Goal: Task Accomplishment & Management: Manage account settings

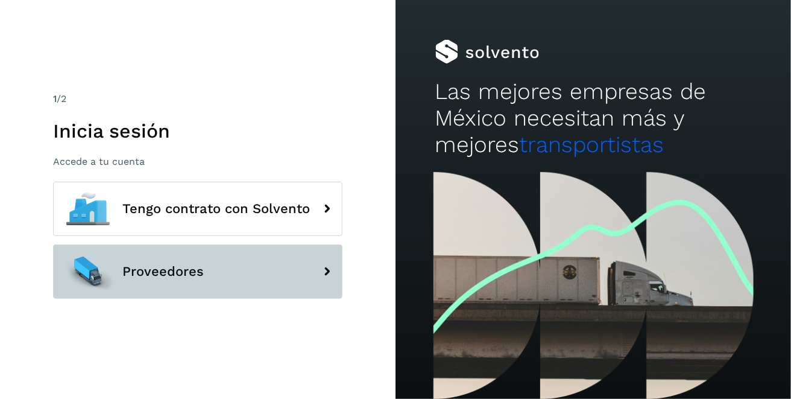
click at [183, 270] on span "Proveedores" at bounding box center [162, 271] width 81 height 14
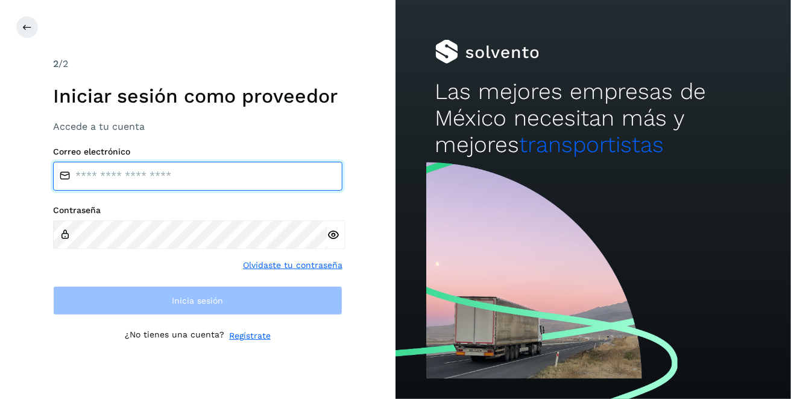
type input "**********"
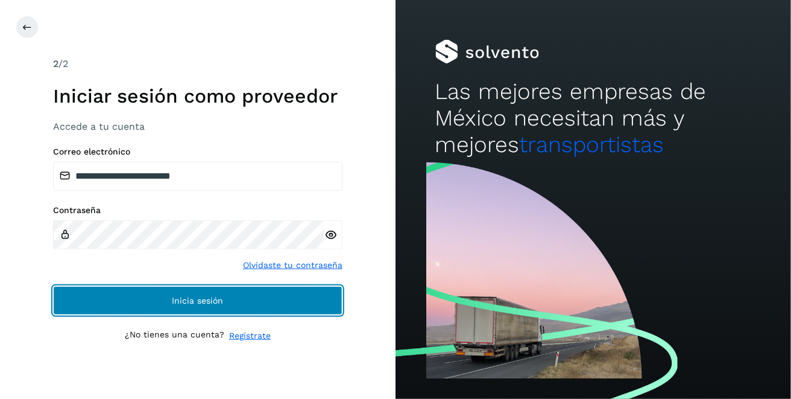
click at [166, 299] on button "Inicia sesión" at bounding box center [197, 300] width 289 height 29
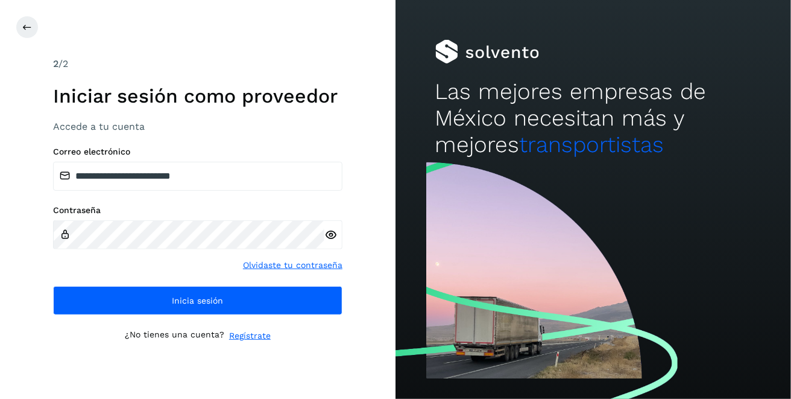
click at [327, 233] on icon at bounding box center [330, 235] width 13 height 13
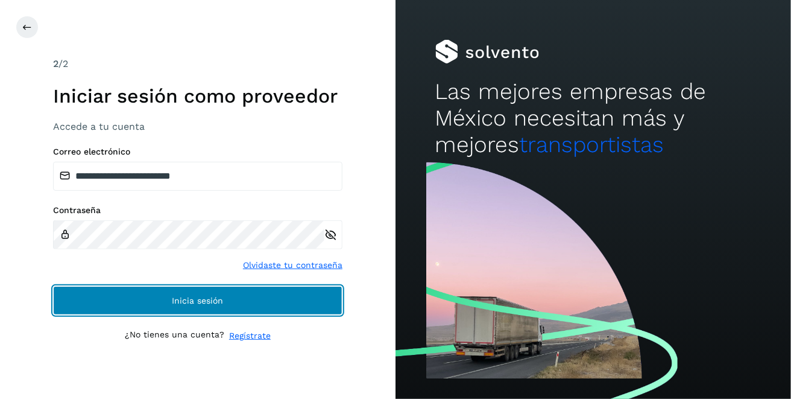
click at [236, 297] on button "Inicia sesión" at bounding box center [197, 300] width 289 height 29
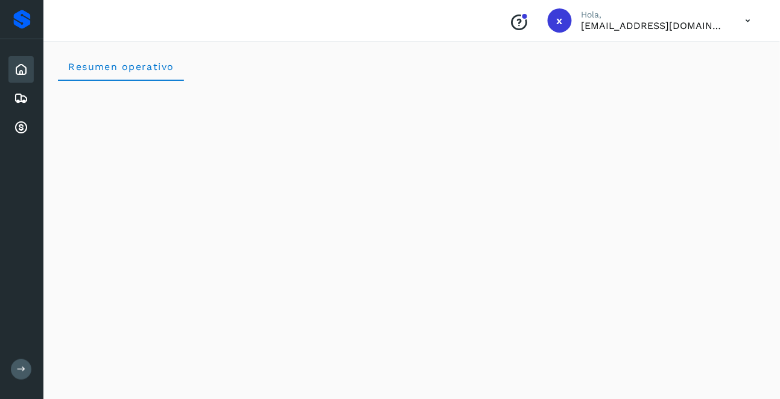
click at [27, 368] on button at bounding box center [21, 369] width 21 height 21
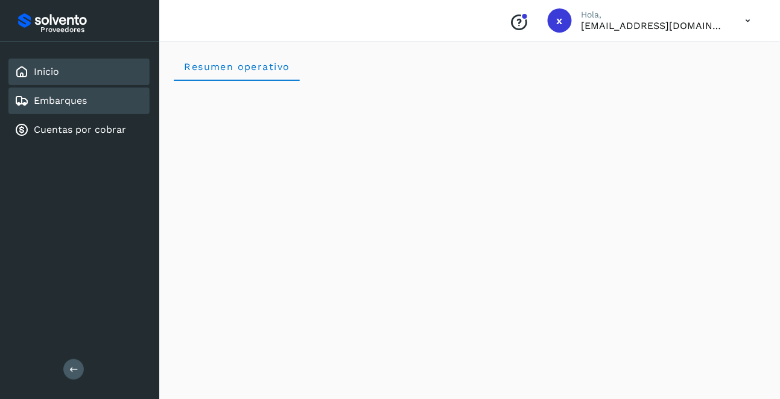
click at [87, 101] on div "Embarques" at bounding box center [78, 100] width 141 height 27
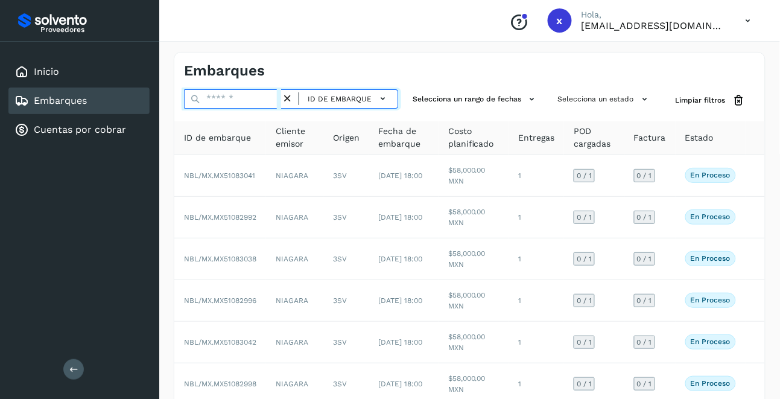
click at [224, 98] on input "text" at bounding box center [232, 98] width 97 height 19
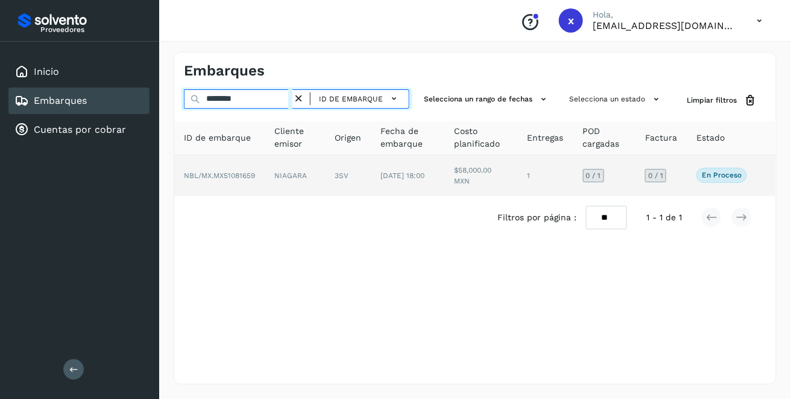
type input "********"
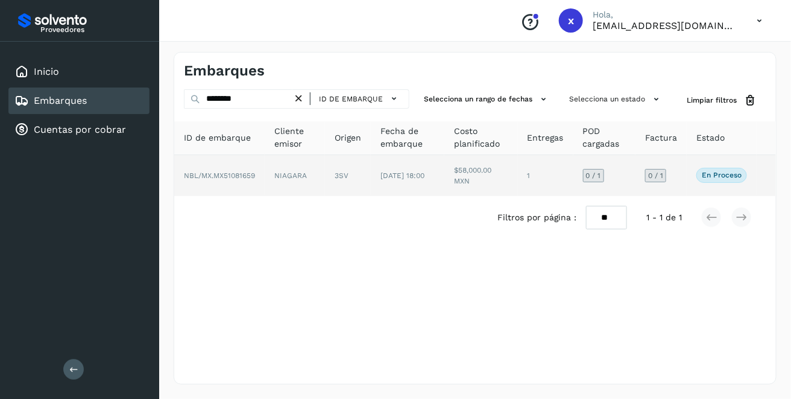
click at [231, 174] on span "NBL/MX.MX51081659" at bounding box center [219, 175] width 71 height 8
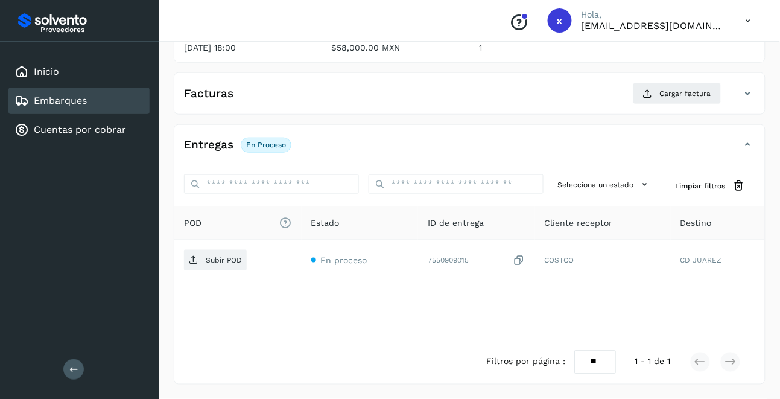
scroll to position [101, 0]
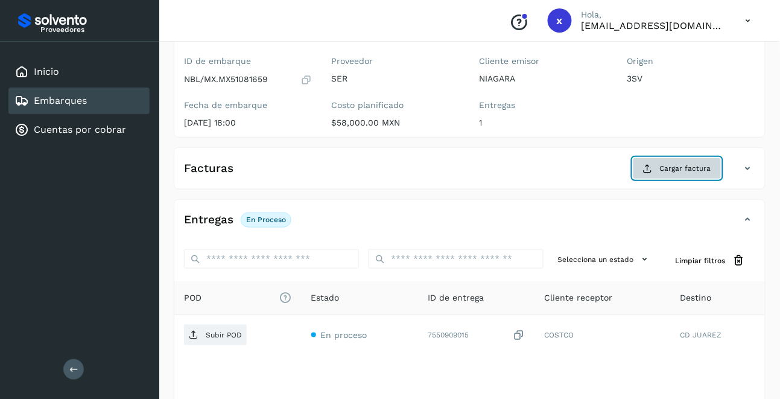
click at [684, 167] on span "Cargar factura" at bounding box center [685, 168] width 51 height 11
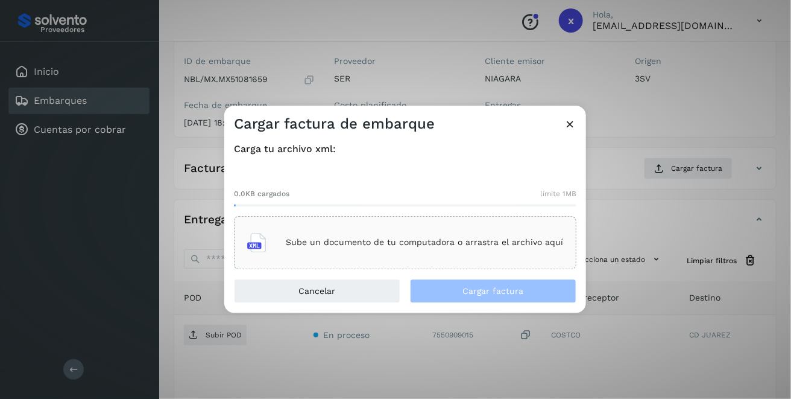
click at [351, 238] on p "Sube un documento de tu computadora o arrastra el archivo aquí" at bounding box center [424, 243] width 277 height 10
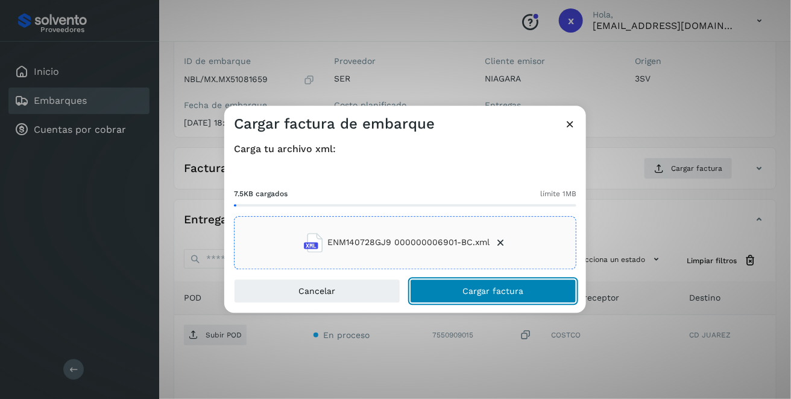
click at [484, 290] on span "Cargar factura" at bounding box center [493, 290] width 61 height 8
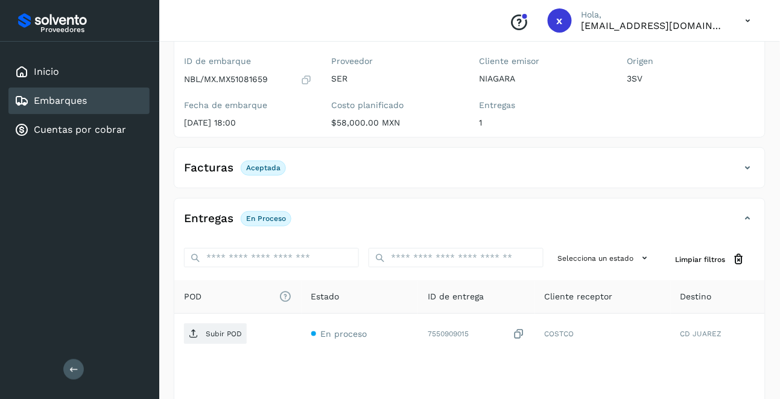
scroll to position [175, 0]
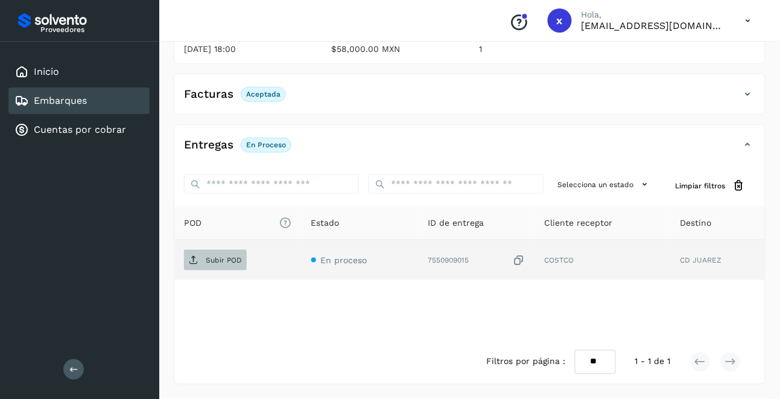
click at [235, 258] on p "Subir POD" at bounding box center [224, 260] width 36 height 8
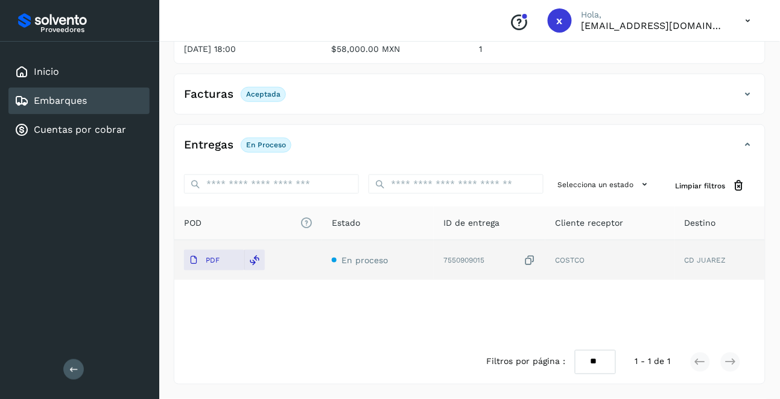
click at [362, 349] on div "Filtros por página : ** ** ** 1 - 1 de 1" at bounding box center [469, 361] width 590 height 43
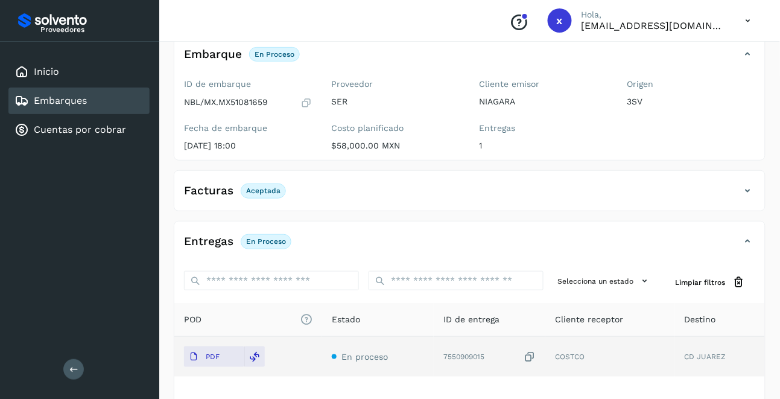
scroll to position [0, 0]
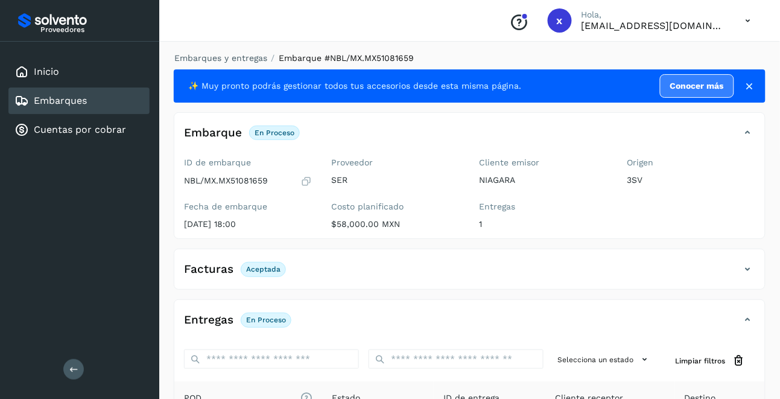
click at [64, 100] on link "Embarques" at bounding box center [60, 100] width 53 height 11
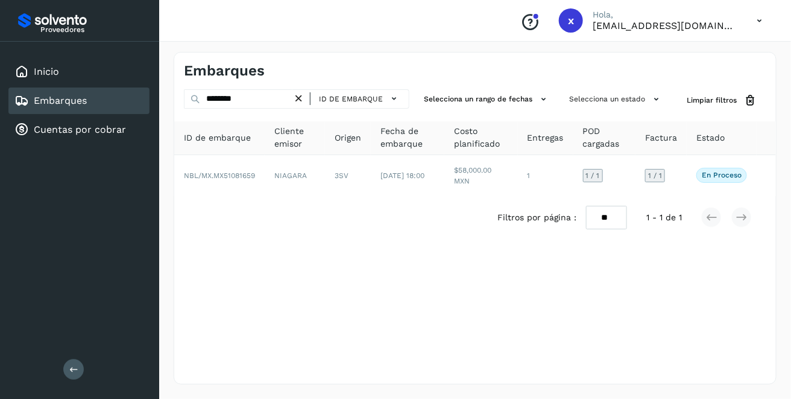
click at [303, 101] on icon at bounding box center [298, 98] width 13 height 13
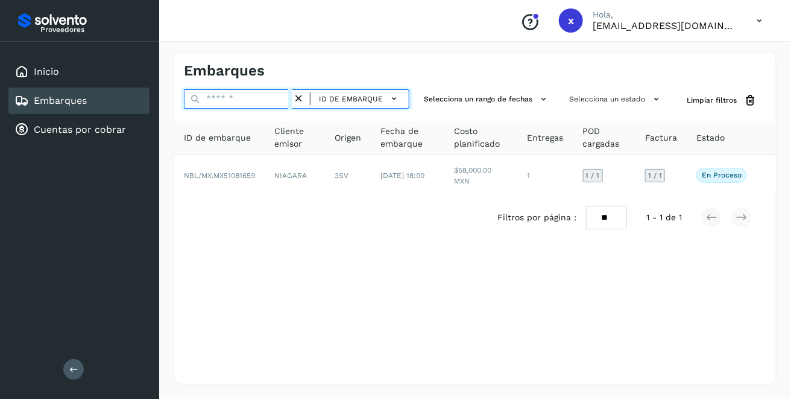
click at [242, 101] on input "text" at bounding box center [238, 98] width 109 height 19
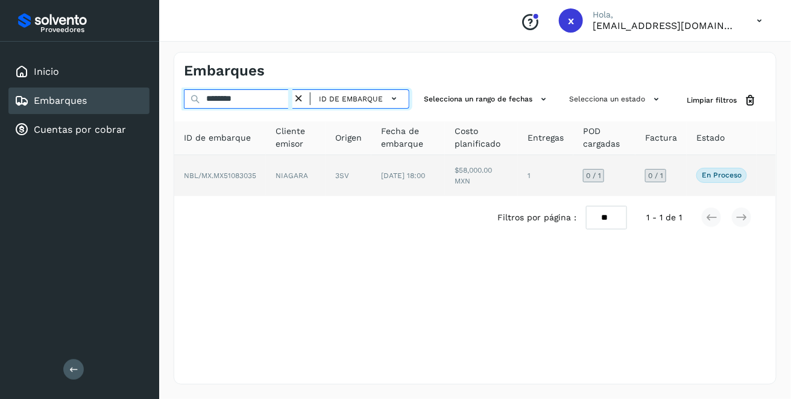
type input "********"
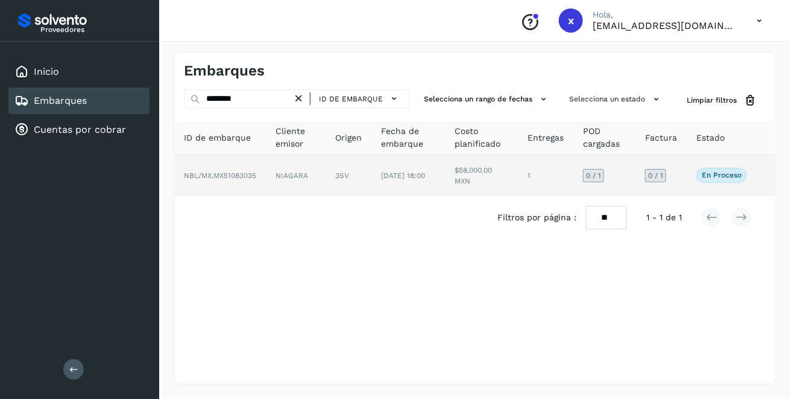
click at [244, 181] on td "NBL/MX.MX51083035" at bounding box center [220, 175] width 92 height 41
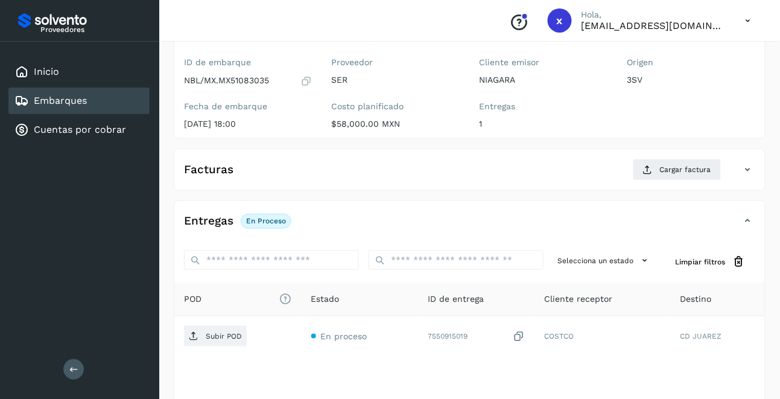
scroll to position [75, 0]
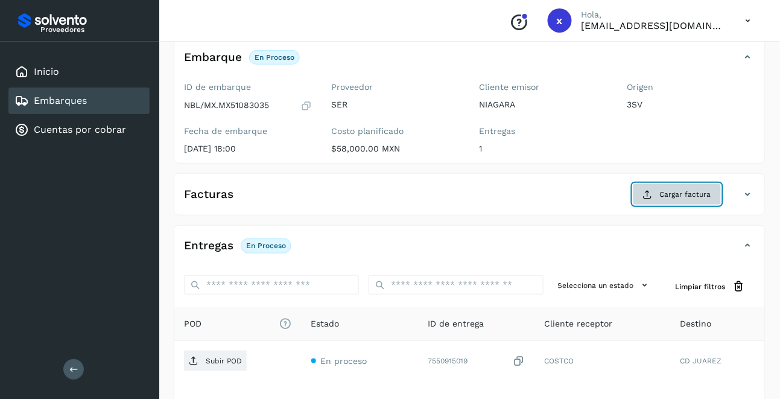
click at [686, 194] on span "Cargar factura" at bounding box center [685, 194] width 51 height 11
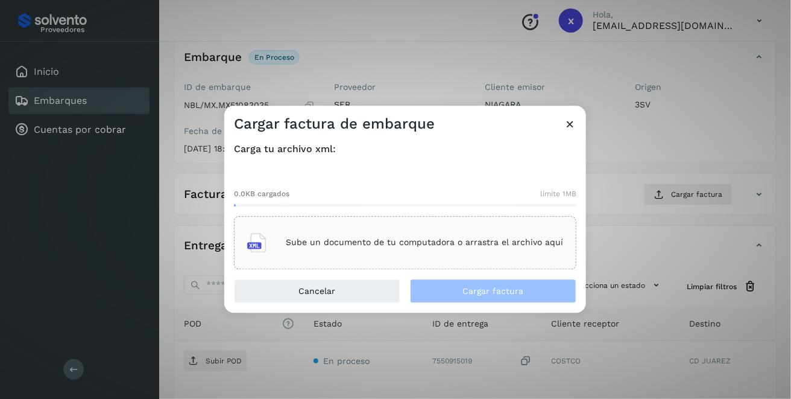
click at [303, 248] on div "Sube un documento de tu computadora o arrastra el archivo aquí" at bounding box center [405, 242] width 316 height 33
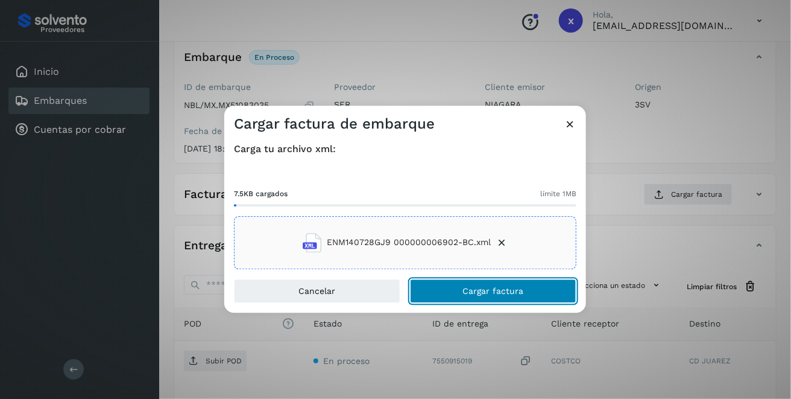
click at [468, 294] on span "Cargar factura" at bounding box center [493, 290] width 61 height 8
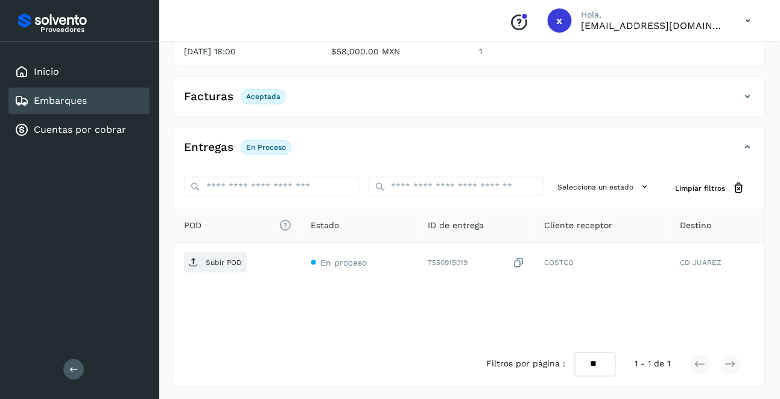
scroll to position [175, 0]
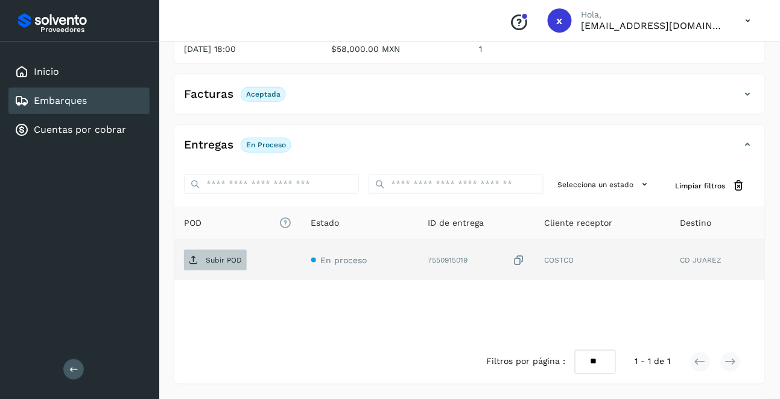
click at [225, 259] on p "Subir POD" at bounding box center [224, 260] width 36 height 8
